Goal: Find specific page/section: Find specific page/section

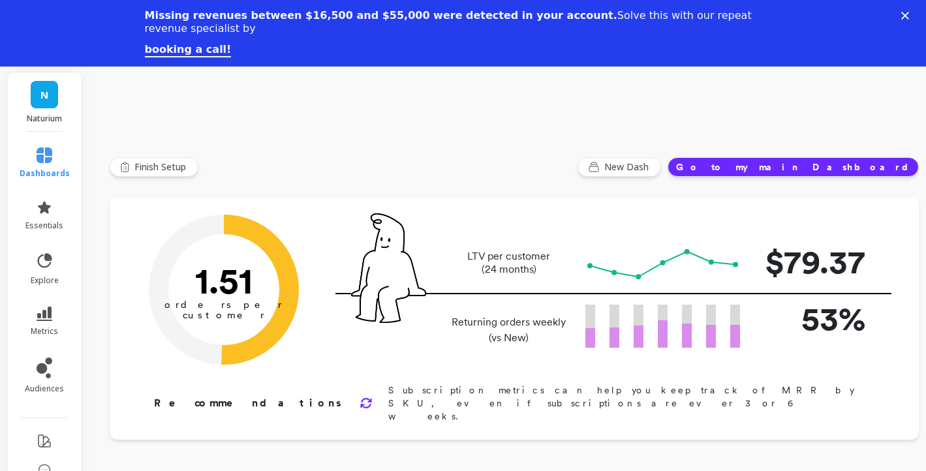
click at [905, 12] on icon "Close" at bounding box center [906, 16] width 8 height 8
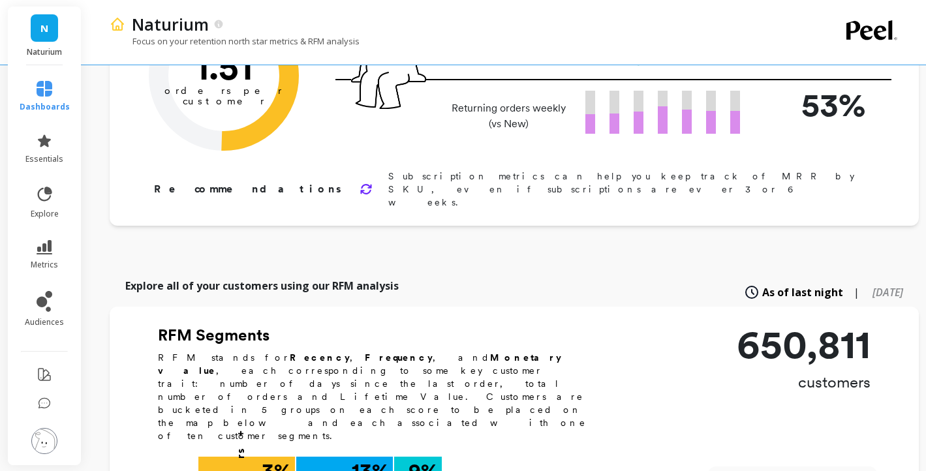
scroll to position [155, 0]
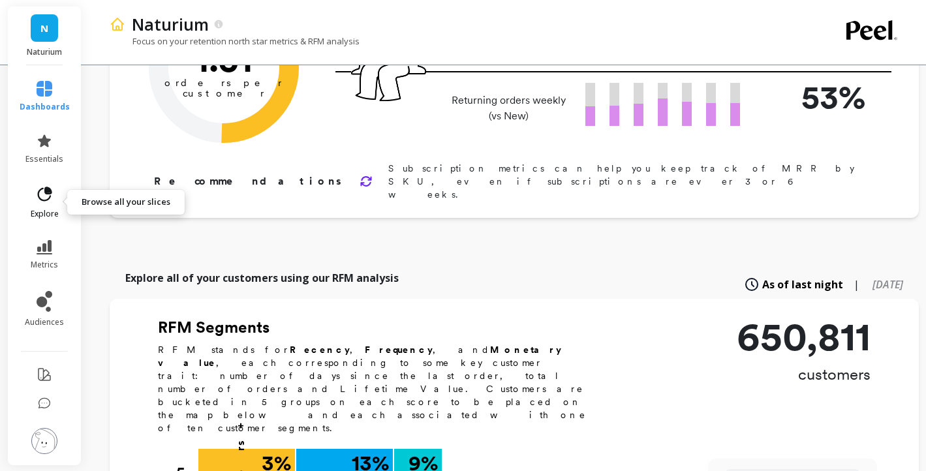
click at [45, 193] on icon at bounding box center [45, 194] width 14 height 14
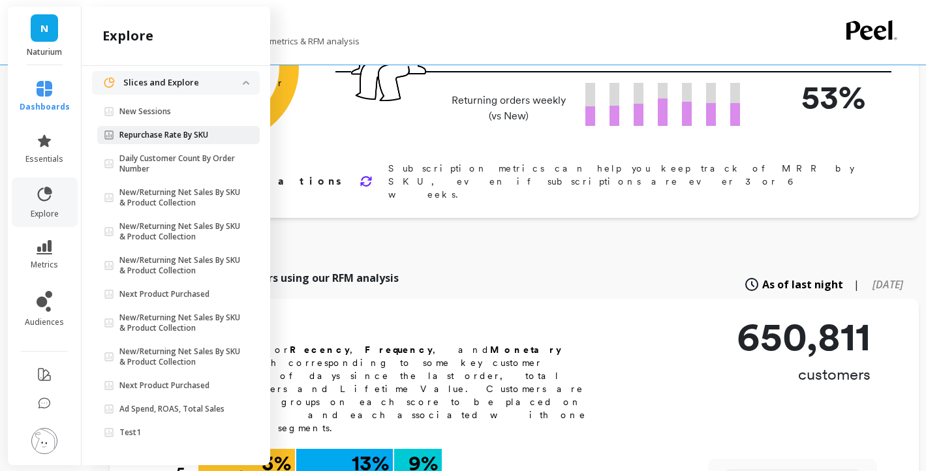
scroll to position [72, 0]
click at [47, 248] on icon at bounding box center [45, 247] width 16 height 14
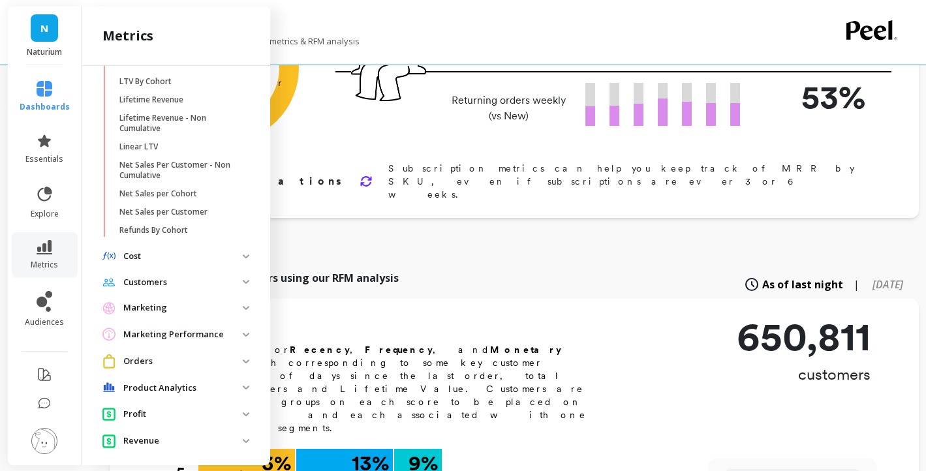
scroll to position [428, 0]
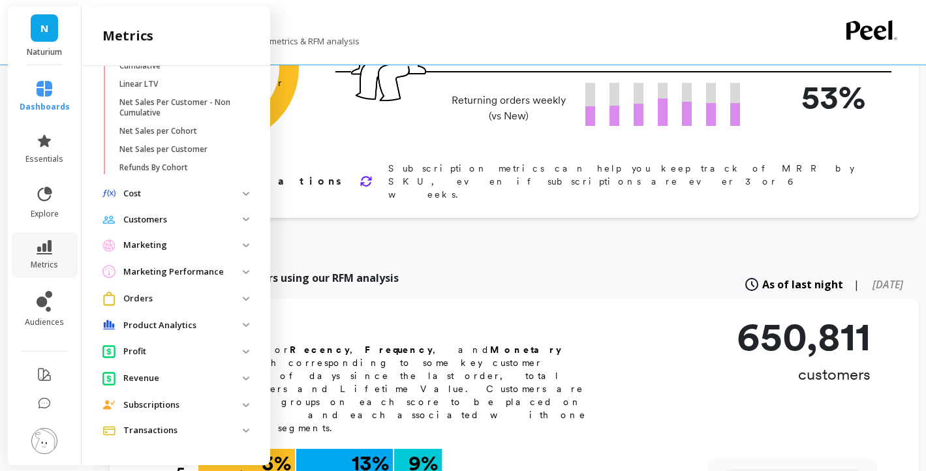
click at [144, 408] on p "Subscriptions" at bounding box center [182, 405] width 119 height 13
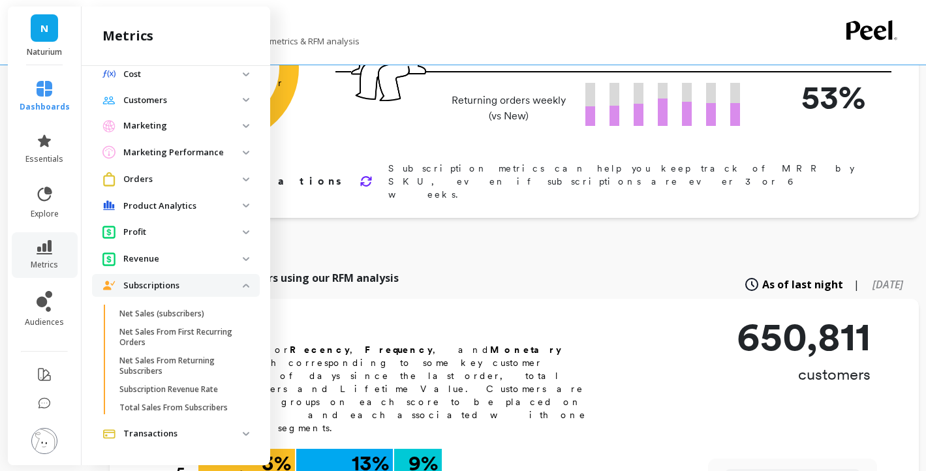
scroll to position [550, 0]
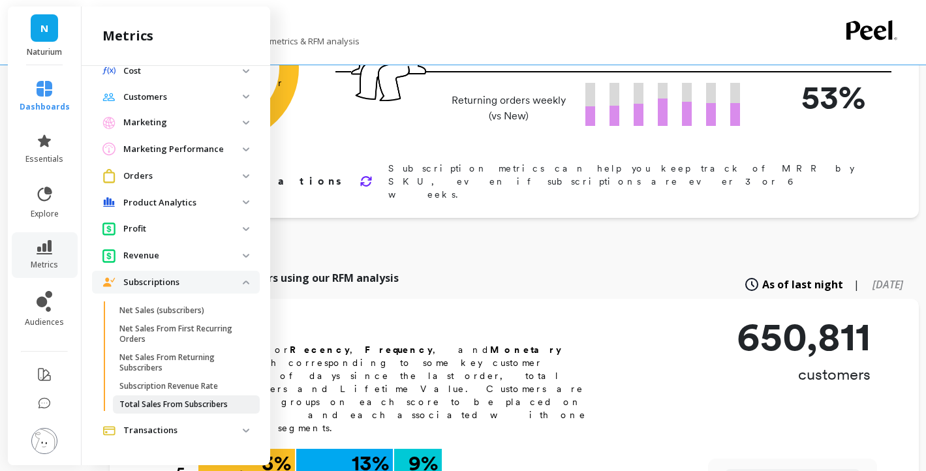
click at [175, 405] on p "Total Sales From Subscribers" at bounding box center [173, 405] width 108 height 10
